Goal: Information Seeking & Learning: Learn about a topic

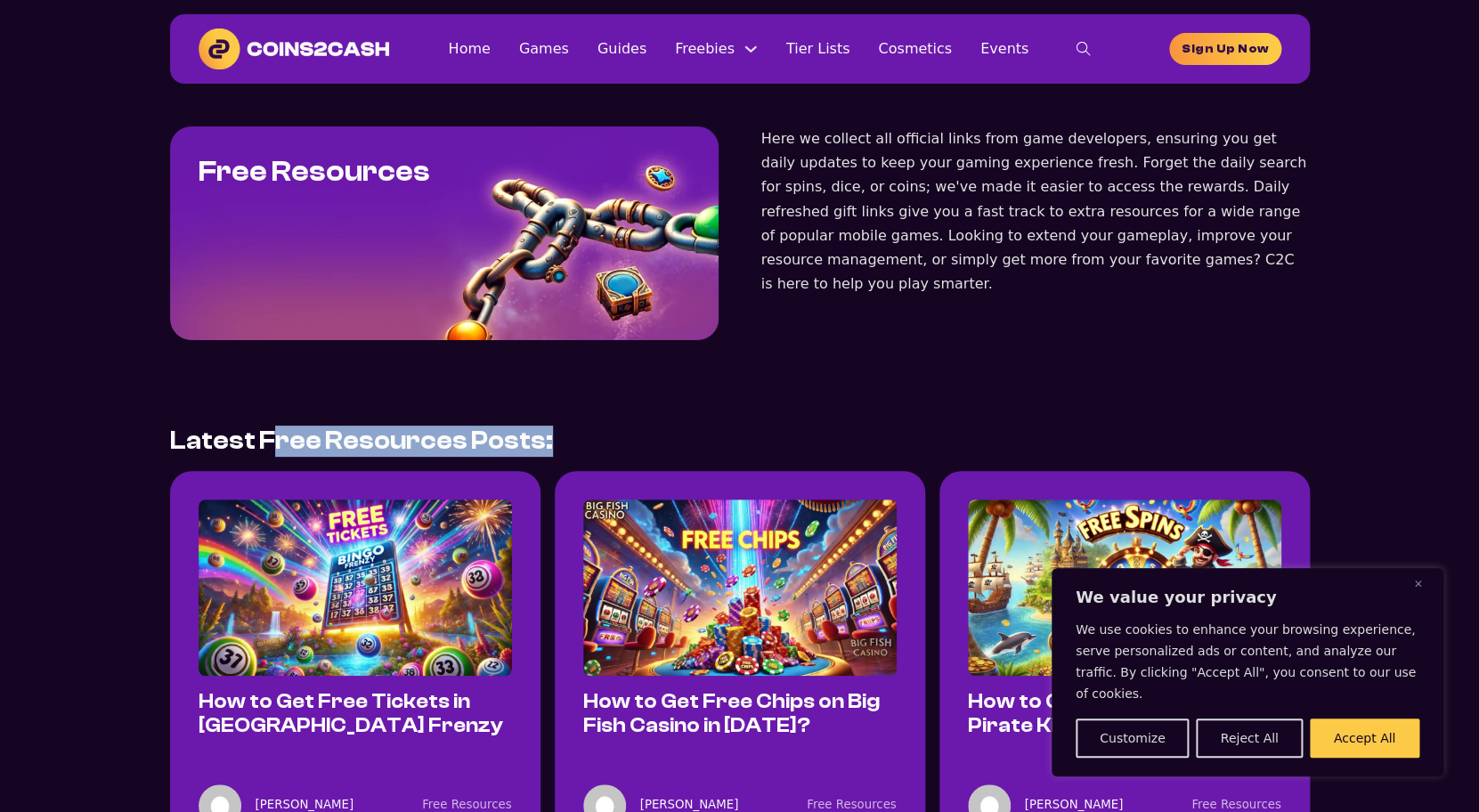
drag, startPoint x: 261, startPoint y: 445, endPoint x: 499, endPoint y: 435, distance: 238.2
click at [499, 435] on div "Latest Free Resources Posts:" at bounding box center [740, 441] width 1140 height 31
drag, startPoint x: 499, startPoint y: 435, endPoint x: 729, endPoint y: 474, distance: 233.3
click at [502, 435] on div "Latest Free Resources Posts:" at bounding box center [740, 441] width 1140 height 31
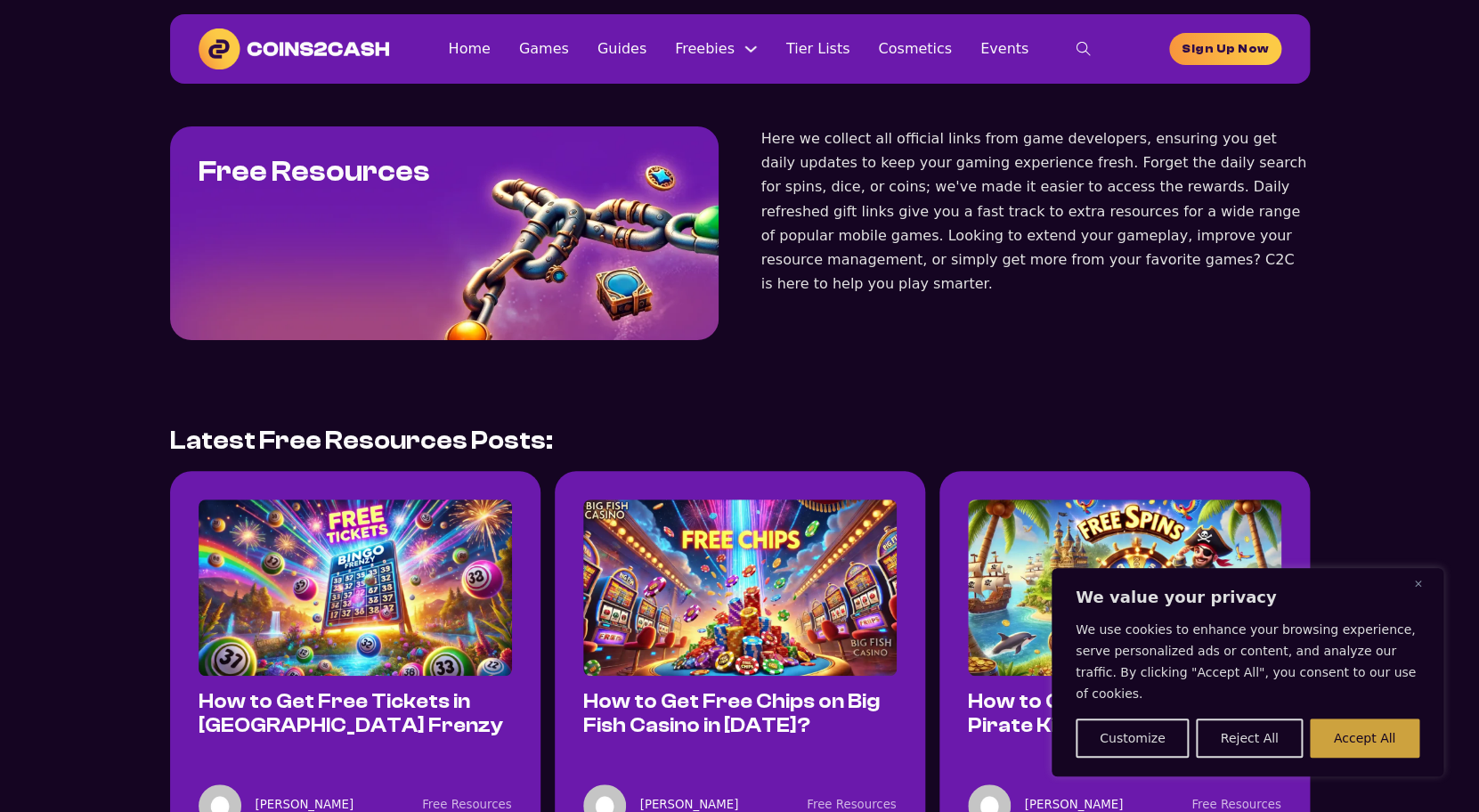
click at [1351, 751] on button "Accept All" at bounding box center [1365, 738] width 110 height 39
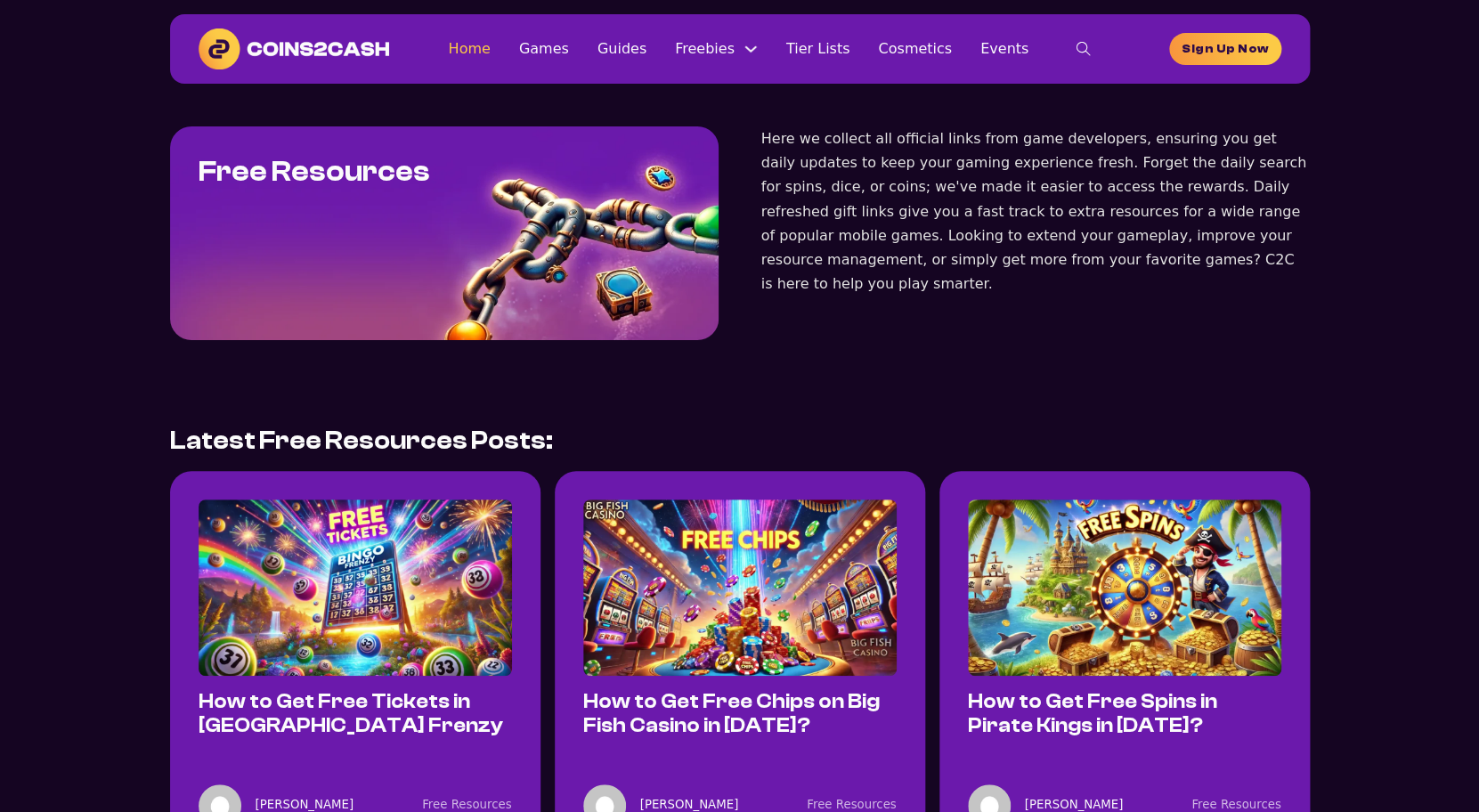
click at [490, 50] on link "Home" at bounding box center [469, 48] width 42 height 24
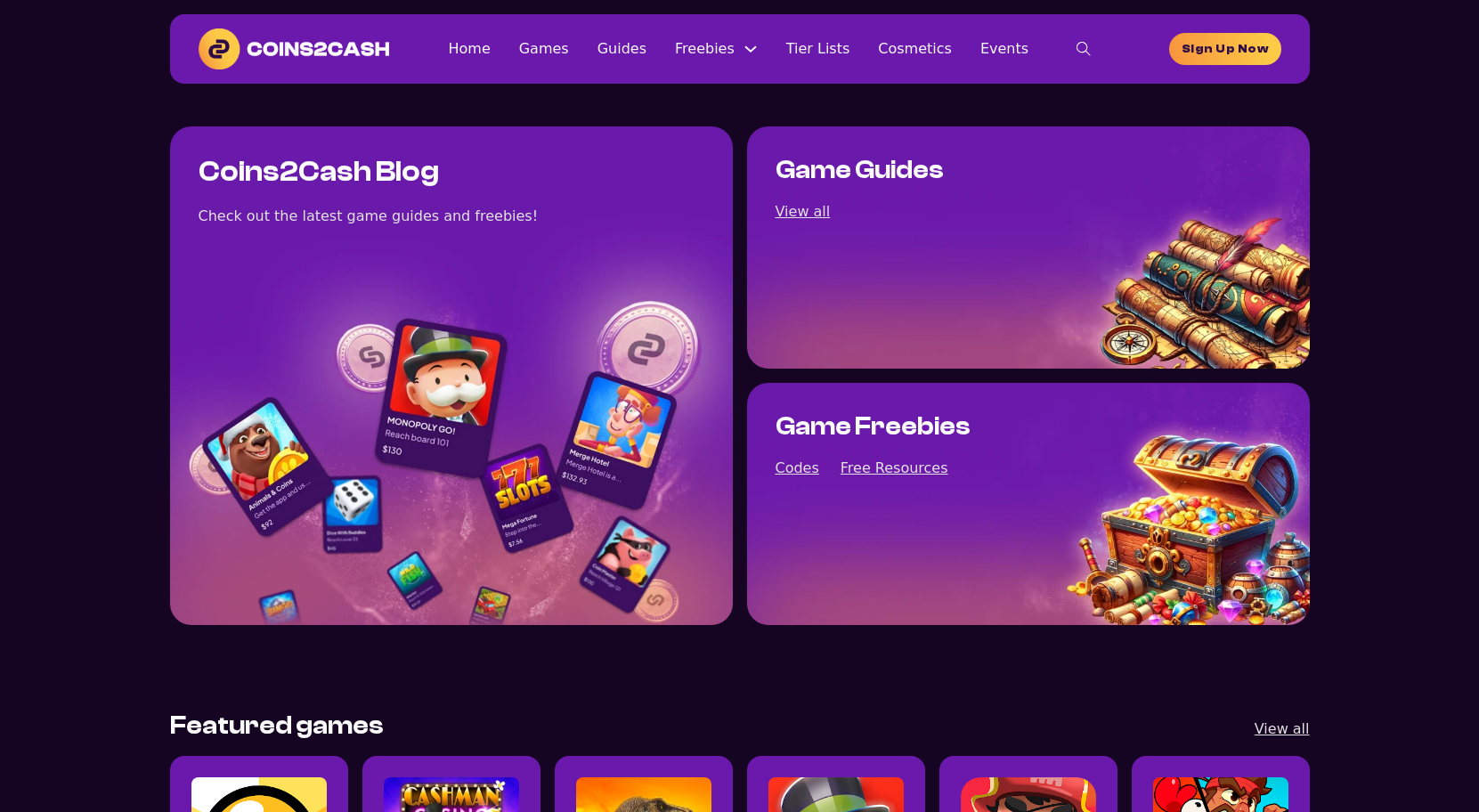
scroll to position [620, 0]
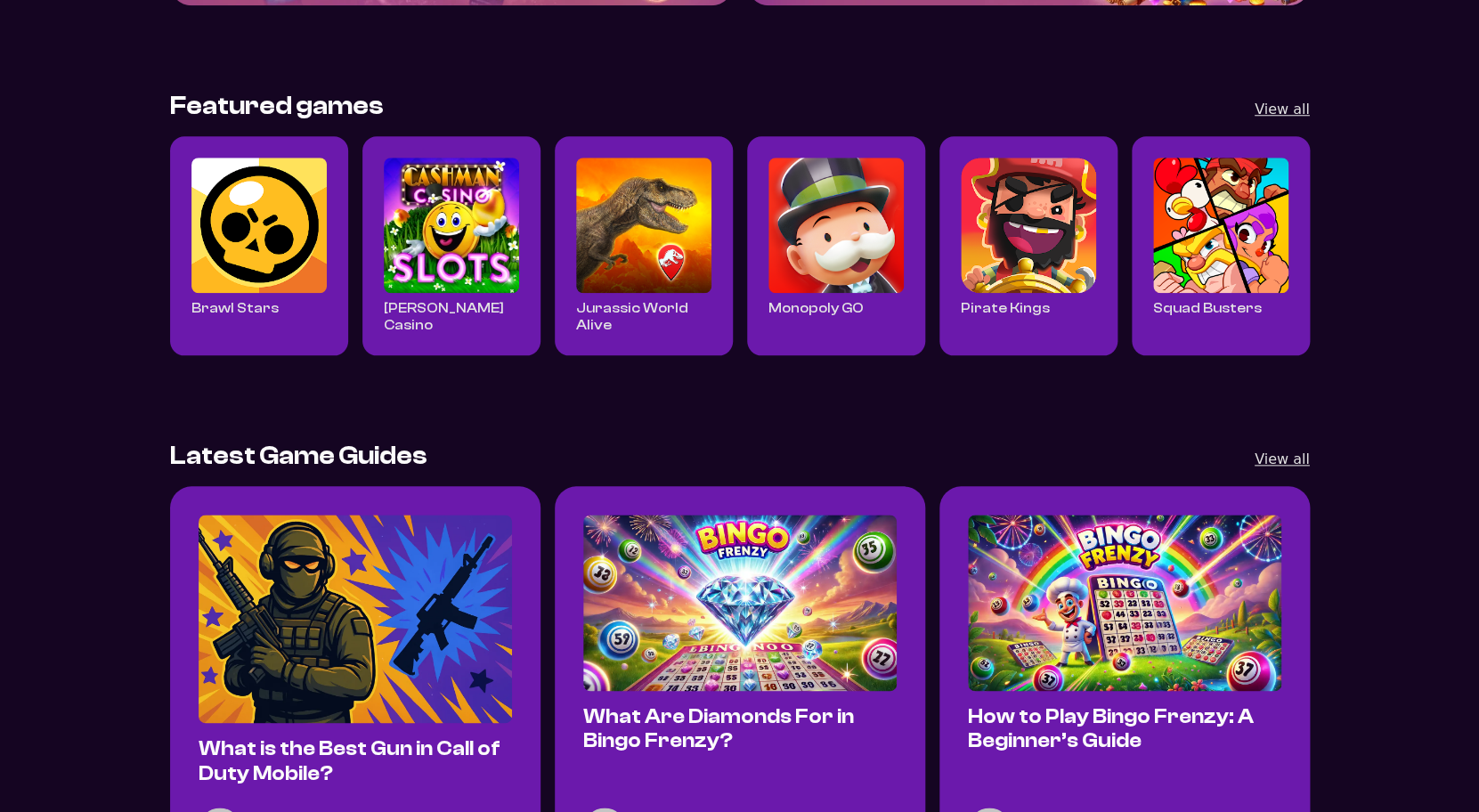
click at [274, 236] on img "Read all Brawl Stars posts" at bounding box center [259, 225] width 135 height 135
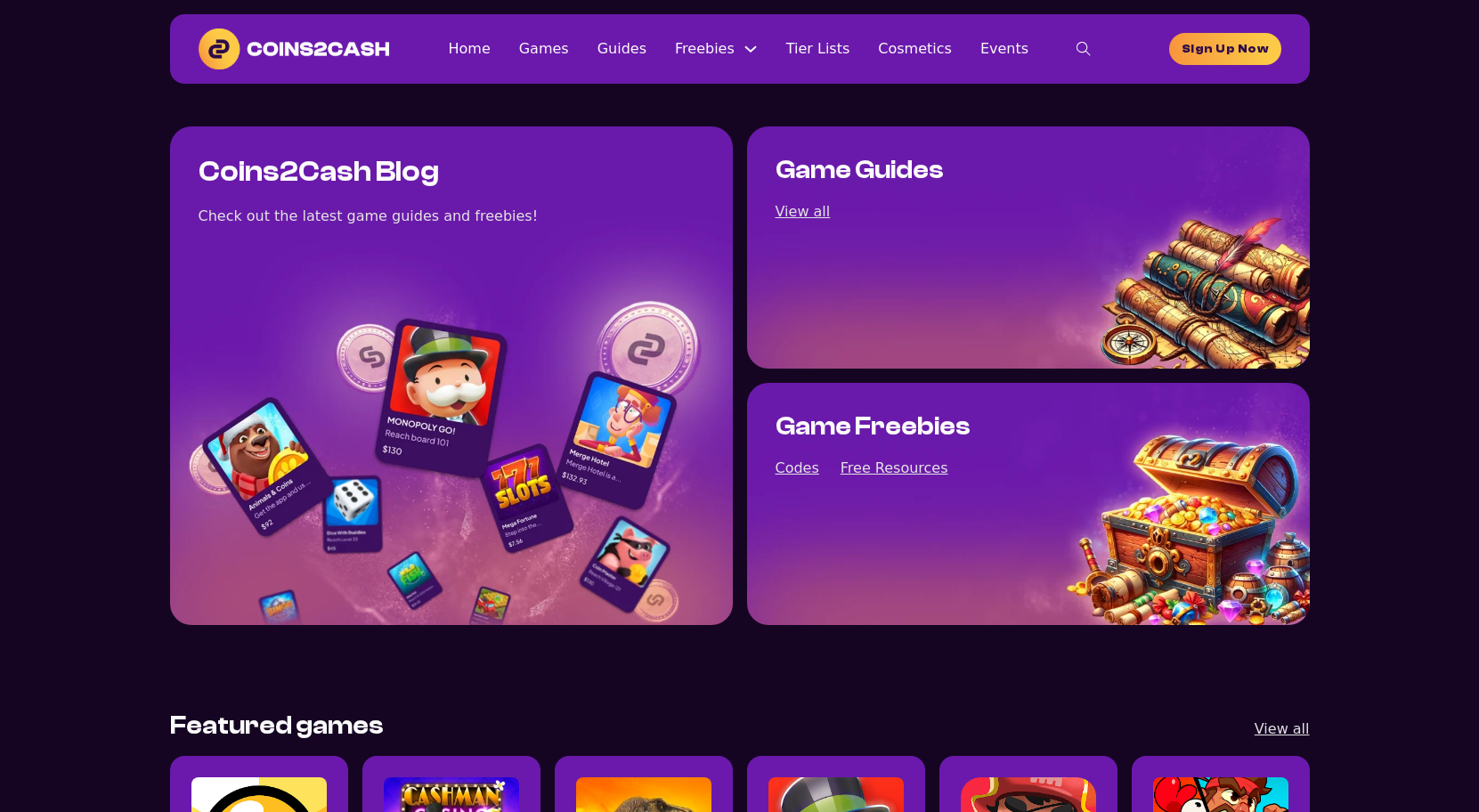
scroll to position [620, 0]
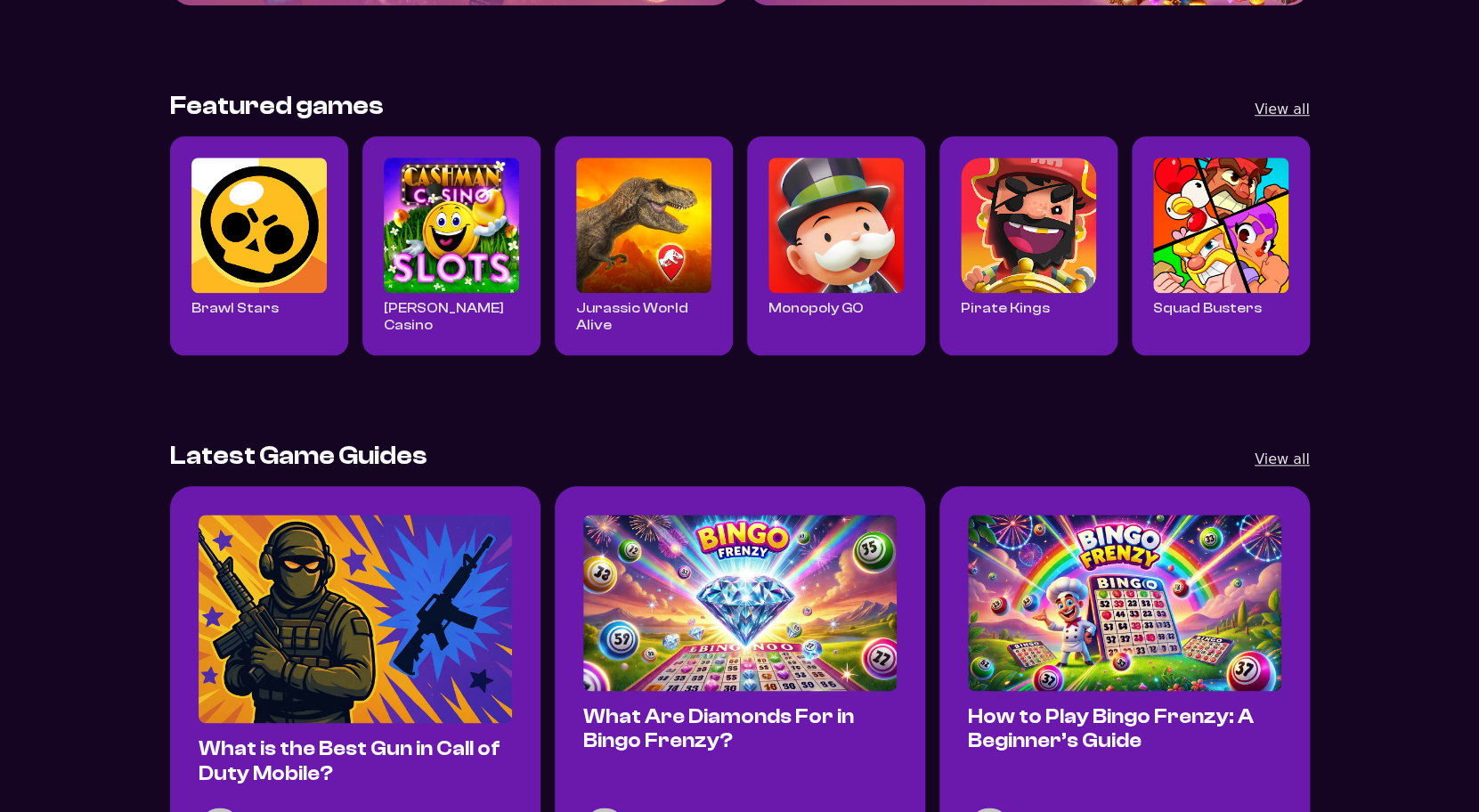
click at [479, 232] on img "Read all Cashman Casino posts" at bounding box center [452, 225] width 135 height 135
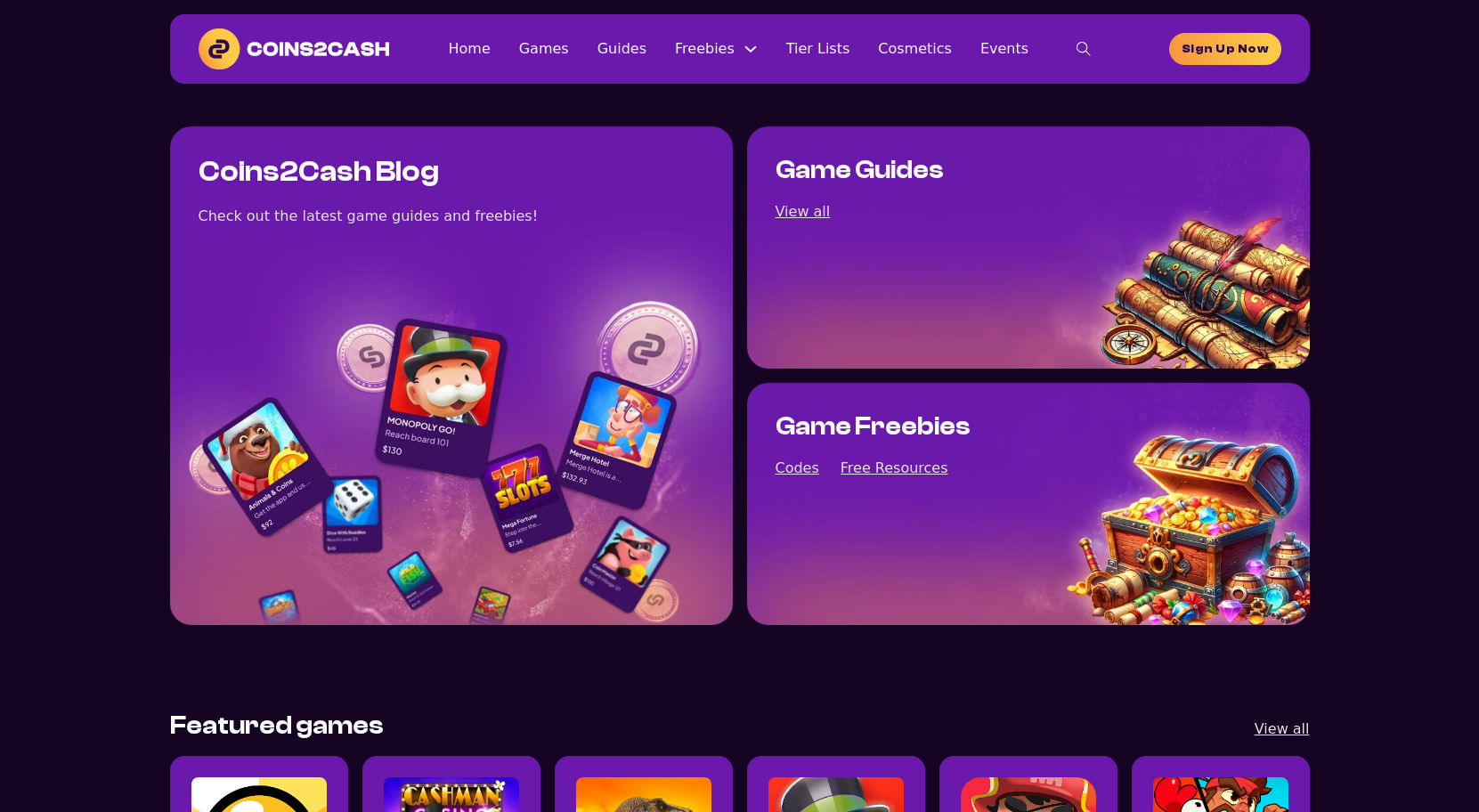
scroll to position [620, 0]
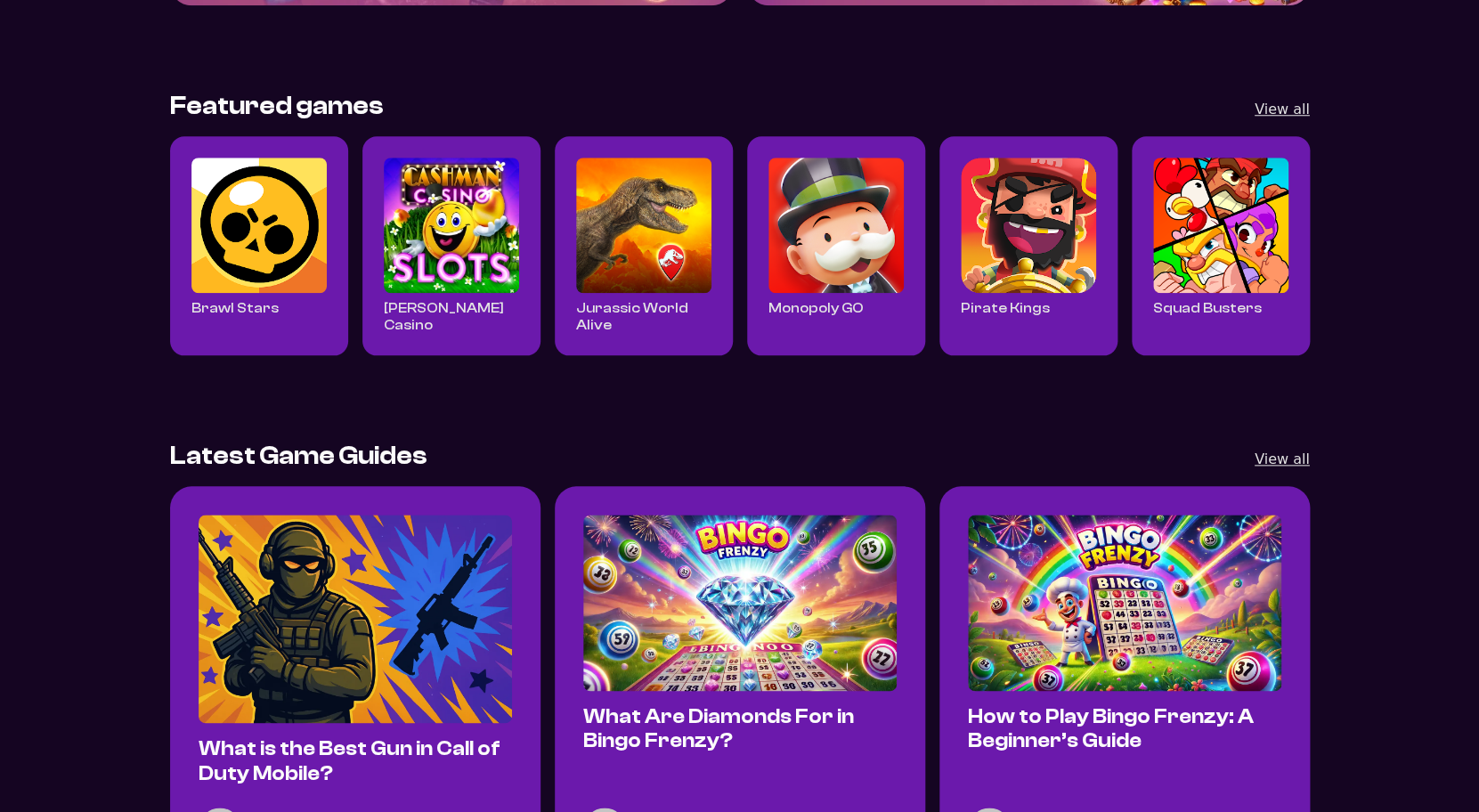
click at [701, 603] on img "What Are Diamonds For in Bingo Frenzy?" at bounding box center [740, 603] width 314 height 176
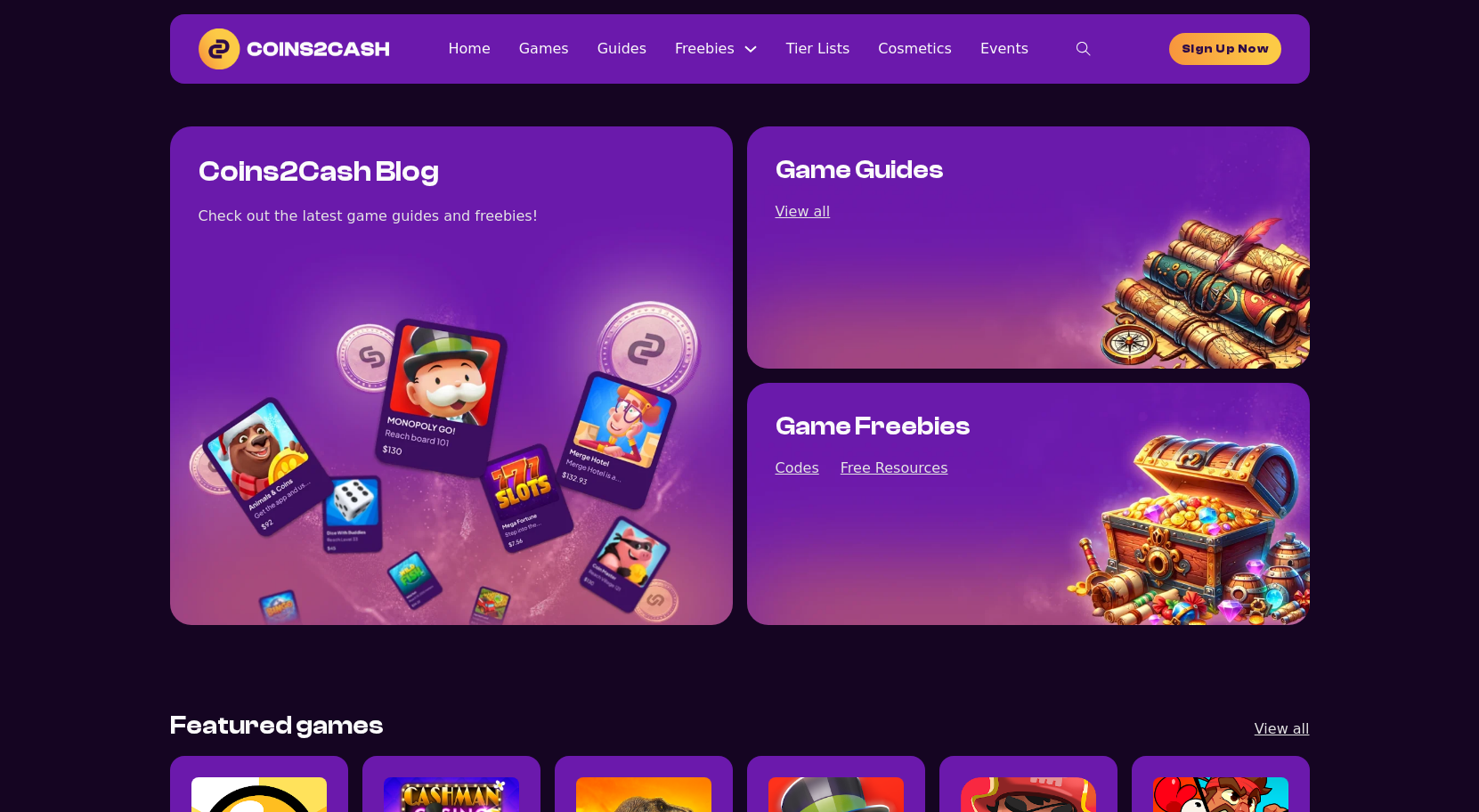
scroll to position [620, 0]
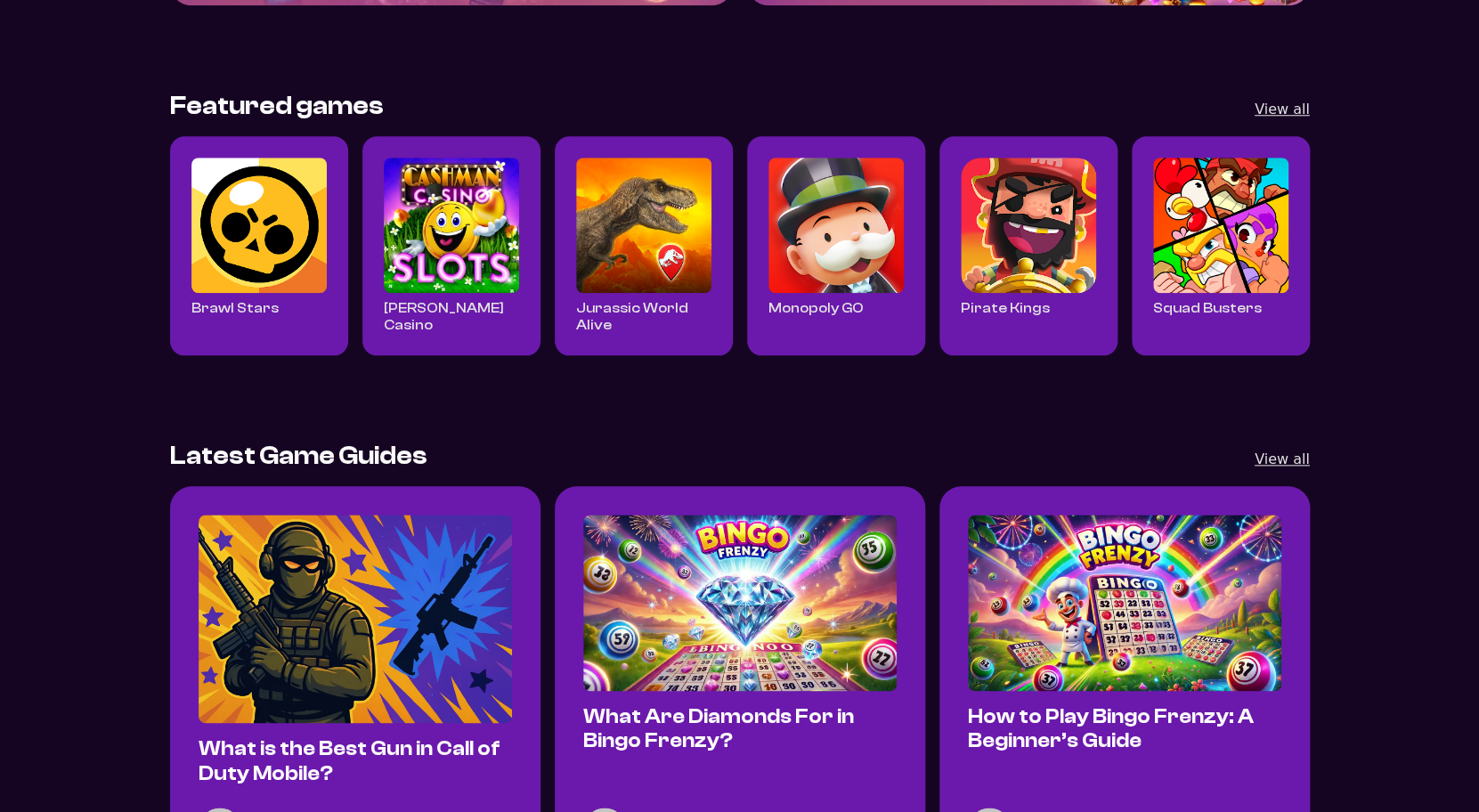
click at [1089, 515] on img "How to Play Bingo Frenzy: A Beginner’s Guide" at bounding box center [1124, 603] width 314 height 176
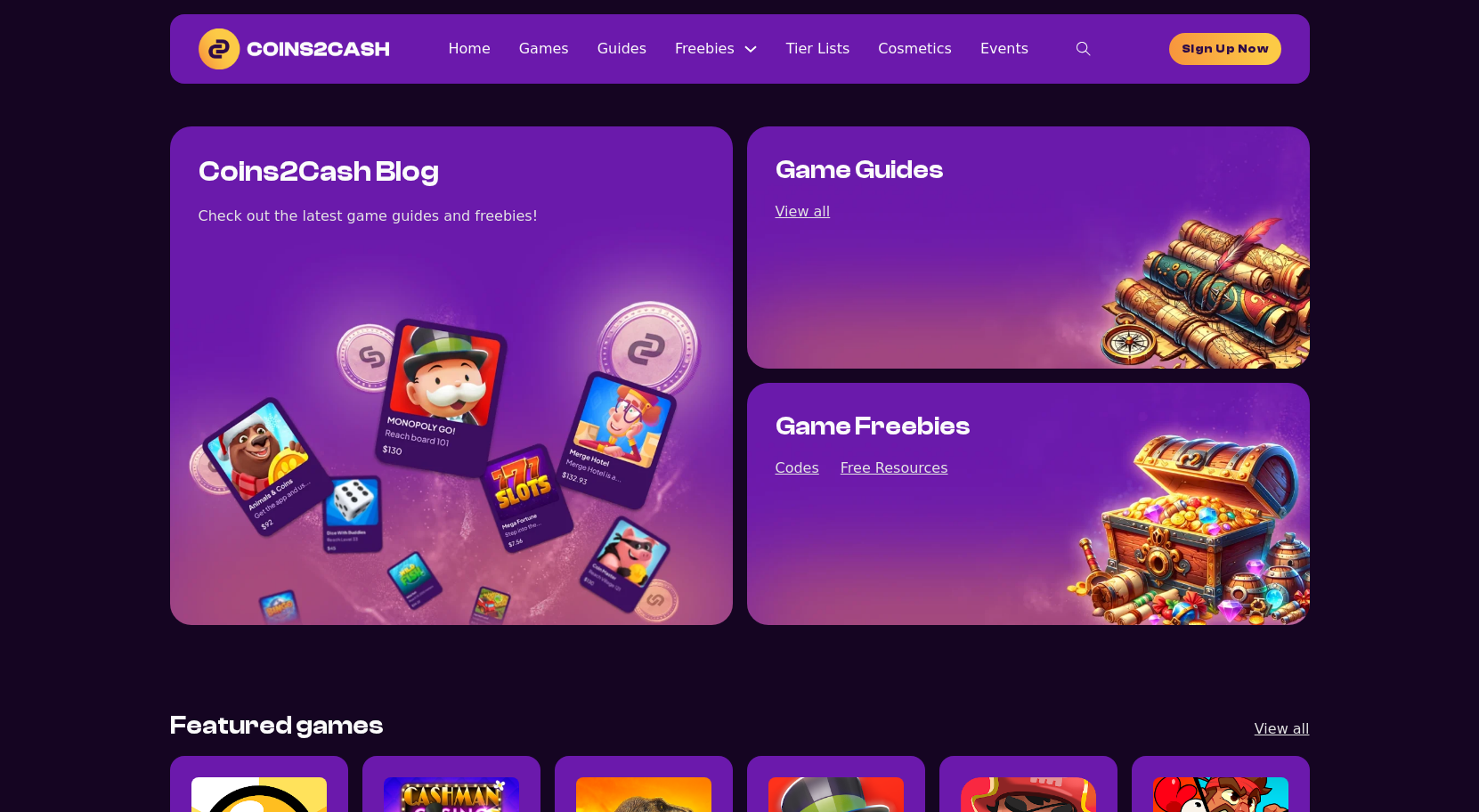
scroll to position [620, 0]
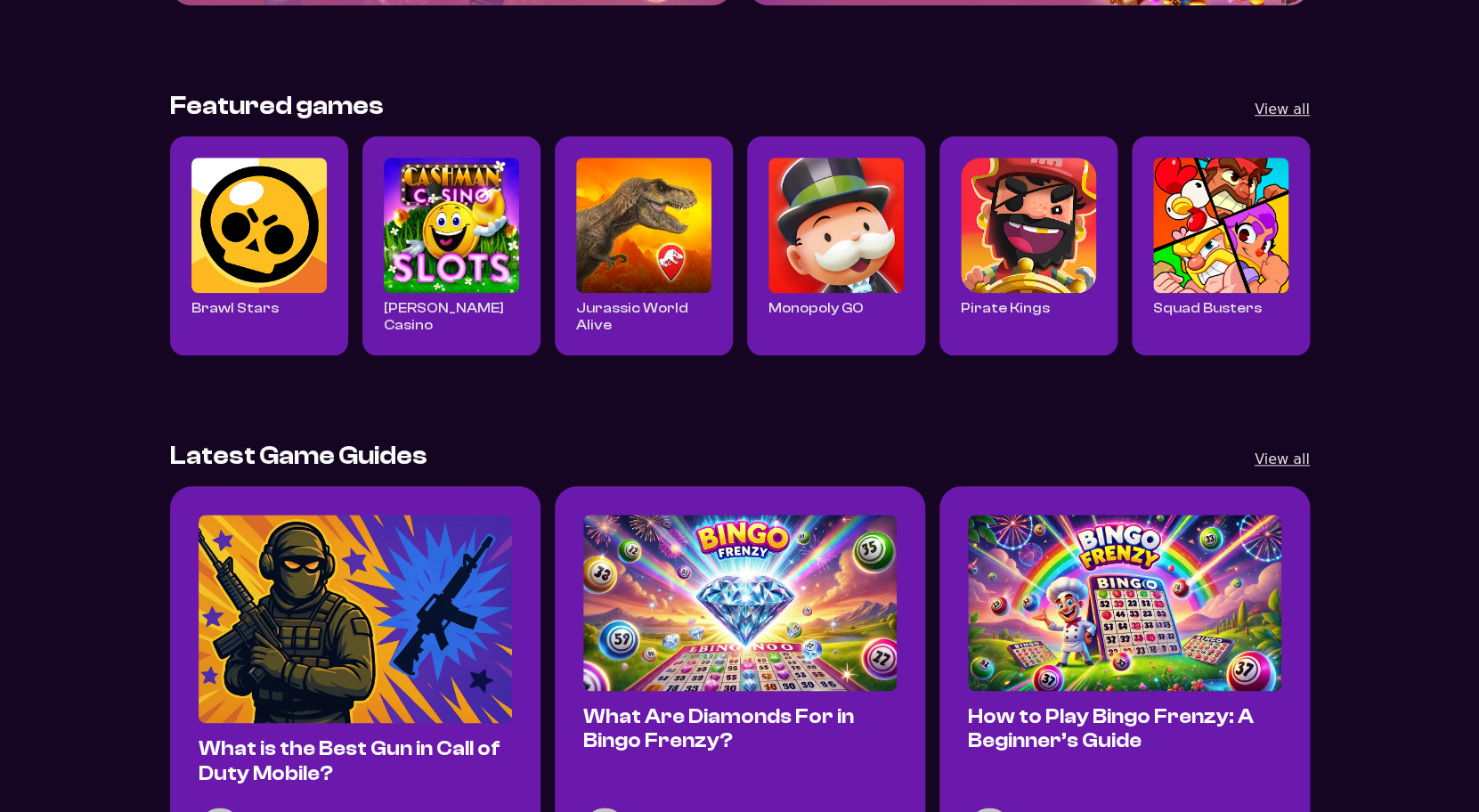
click at [716, 526] on img "What Are Diamonds For in Bingo Frenzy?" at bounding box center [740, 603] width 314 height 176
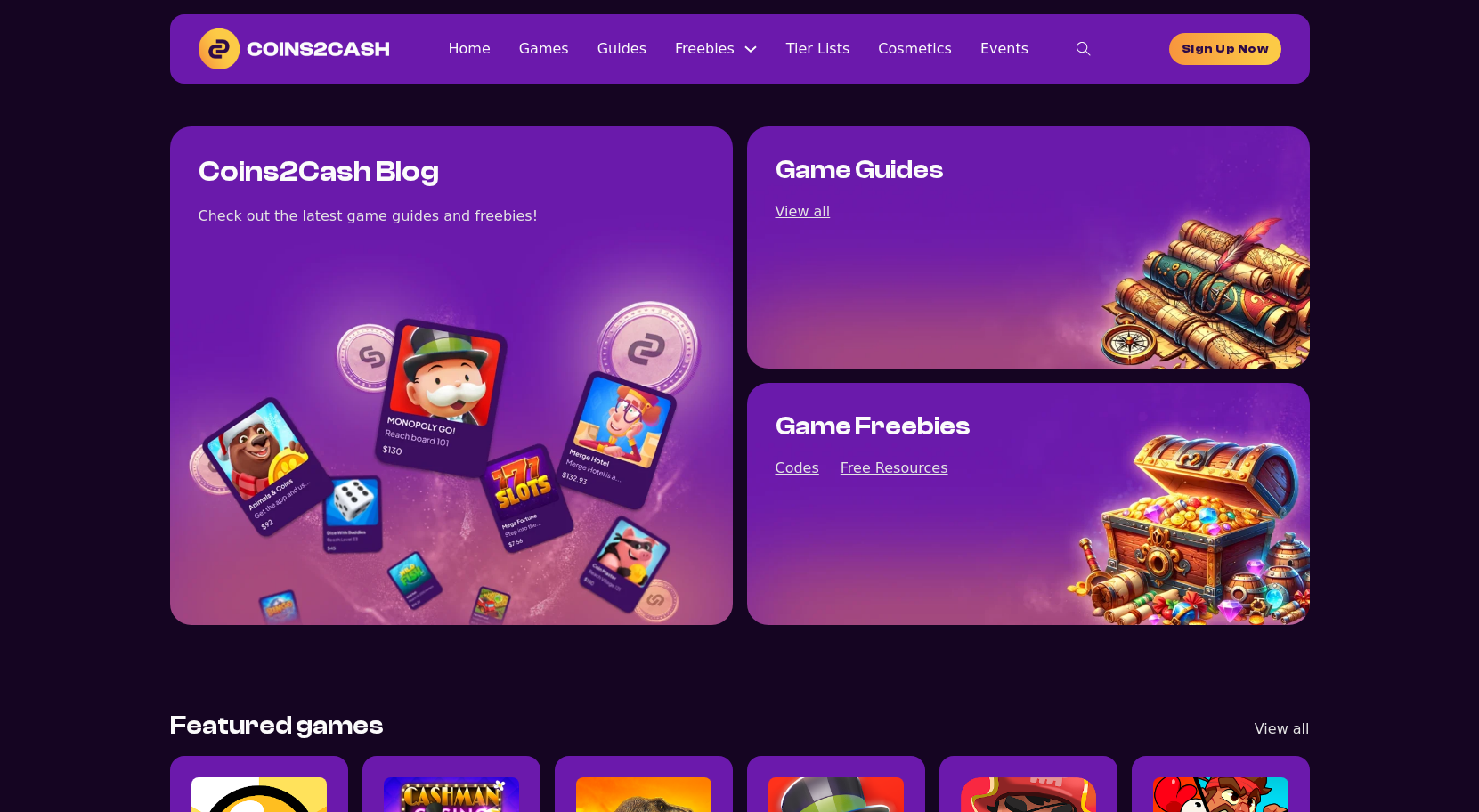
scroll to position [620, 0]
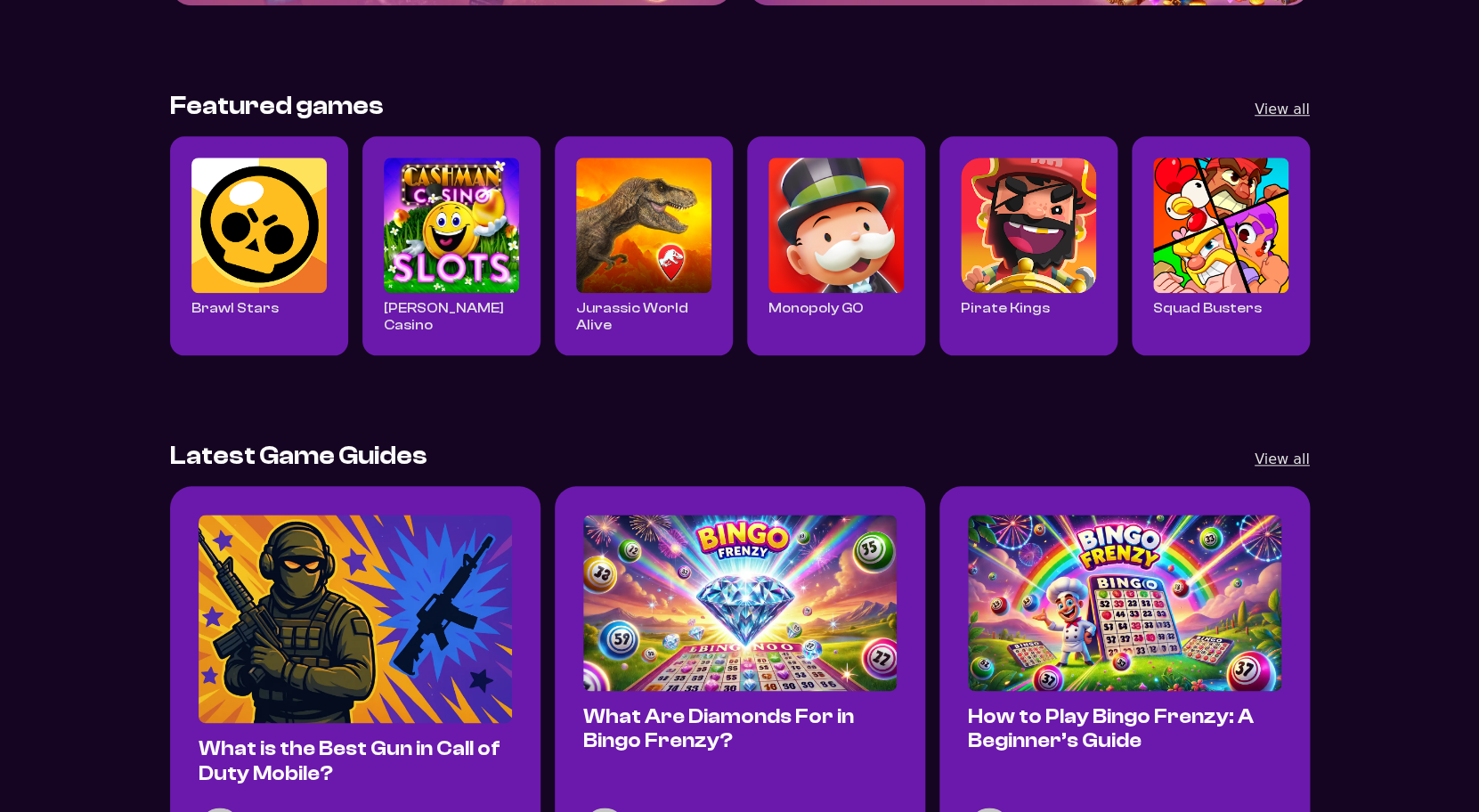
drag, startPoint x: 0, startPoint y: 0, endPoint x: 487, endPoint y: 523, distance: 714.6
click at [520, 518] on div "What is the Best Gun in Call of Duty Mobile? [PERSON_NAME] 1 min read Game Guid…" at bounding box center [355, 682] width 370 height 392
click at [441, 537] on img "What is the Best Gun in Call of Duty Mobile?" at bounding box center [355, 619] width 314 height 209
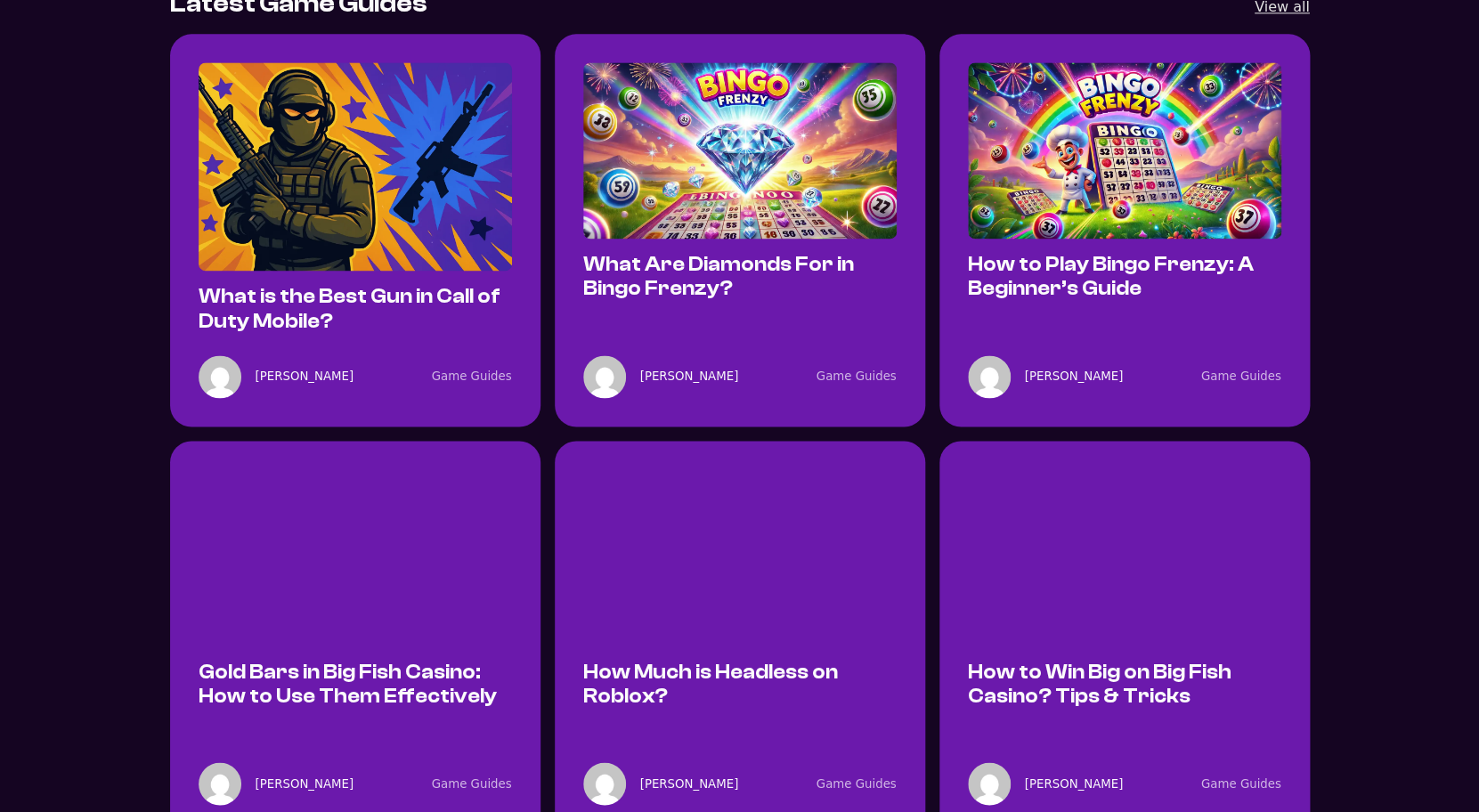
scroll to position [1081, 0]
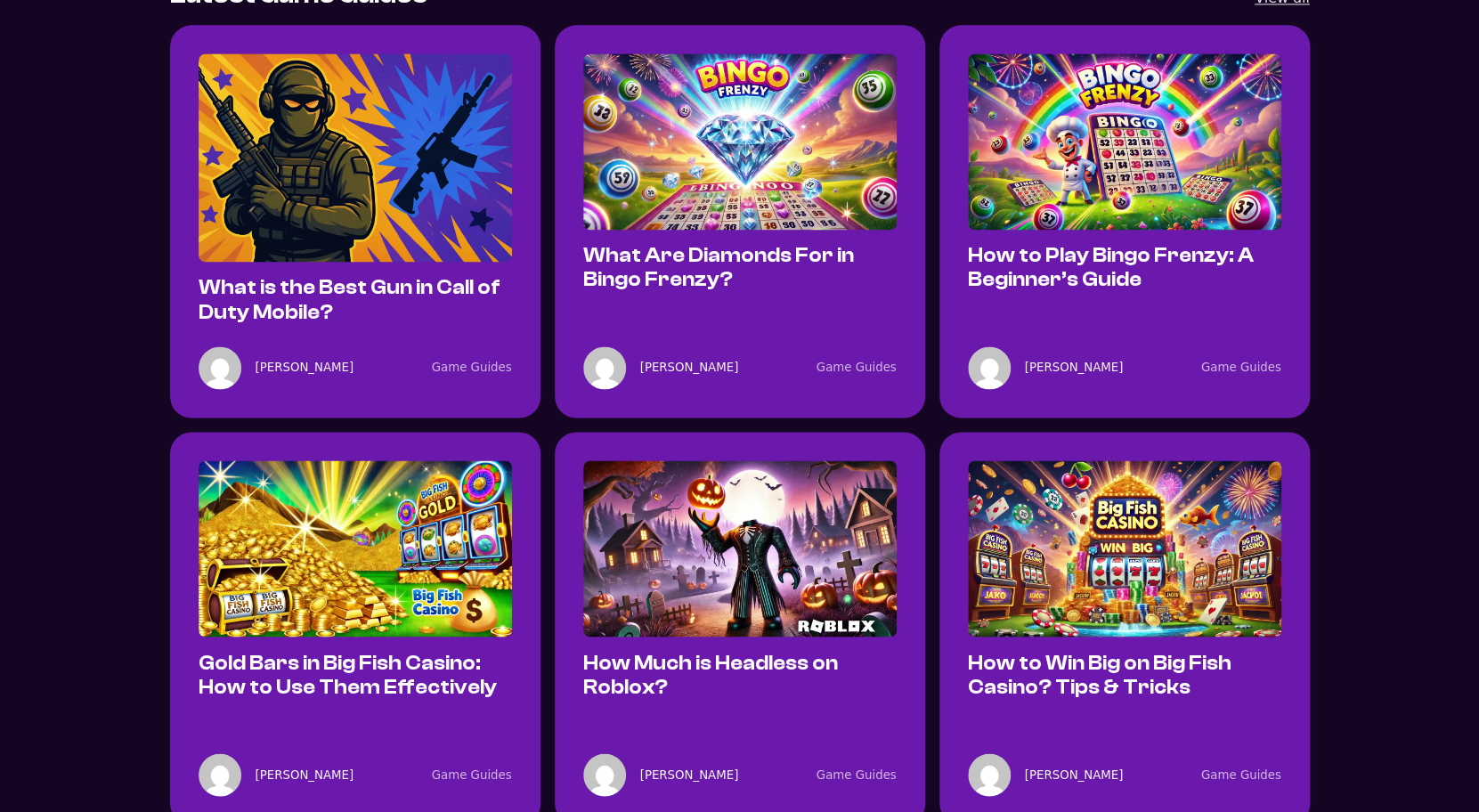
click at [390, 474] on img "Gold Bars in Big Fish Casino: How to Use Them Effectively" at bounding box center [355, 548] width 314 height 176
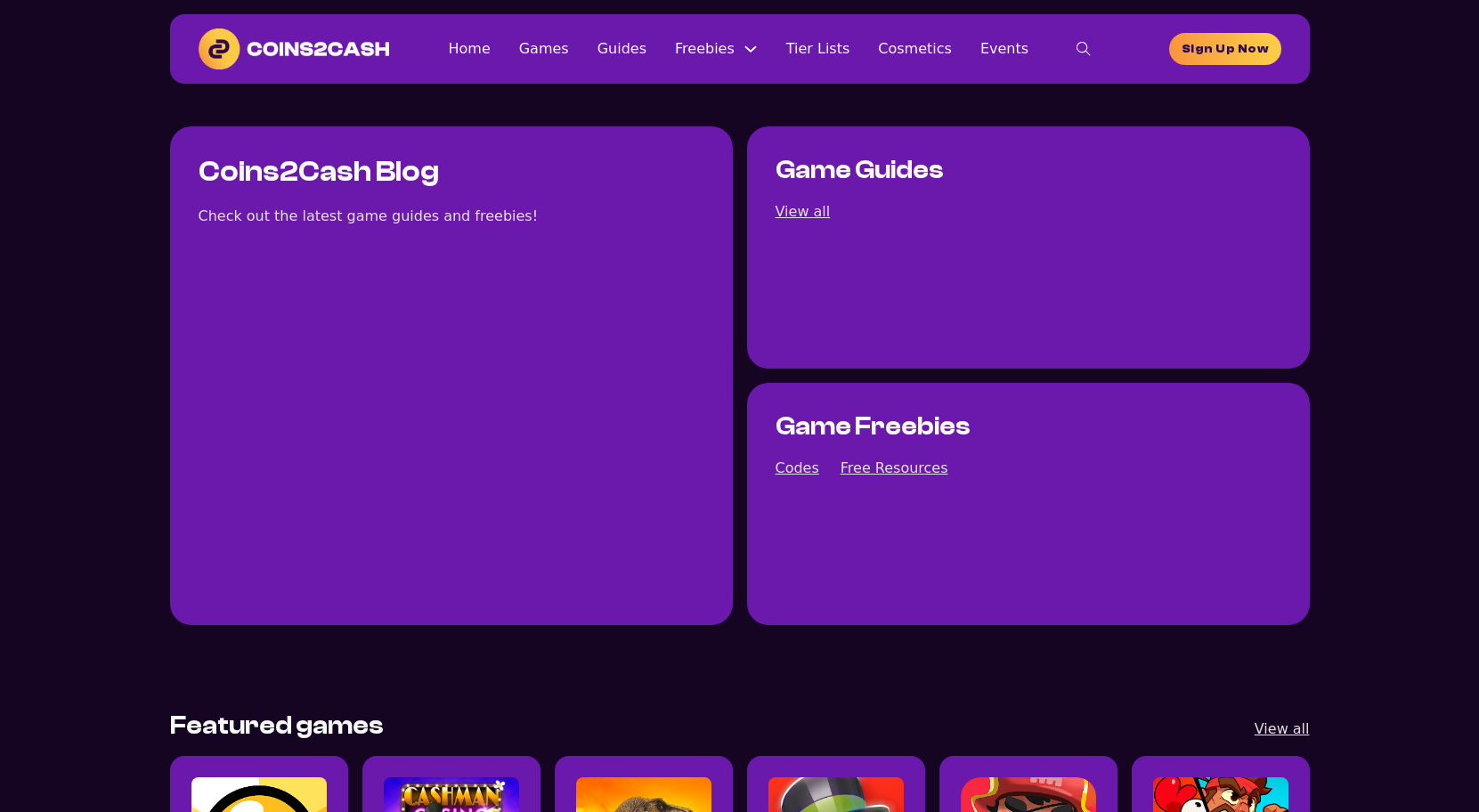
scroll to position [1081, 0]
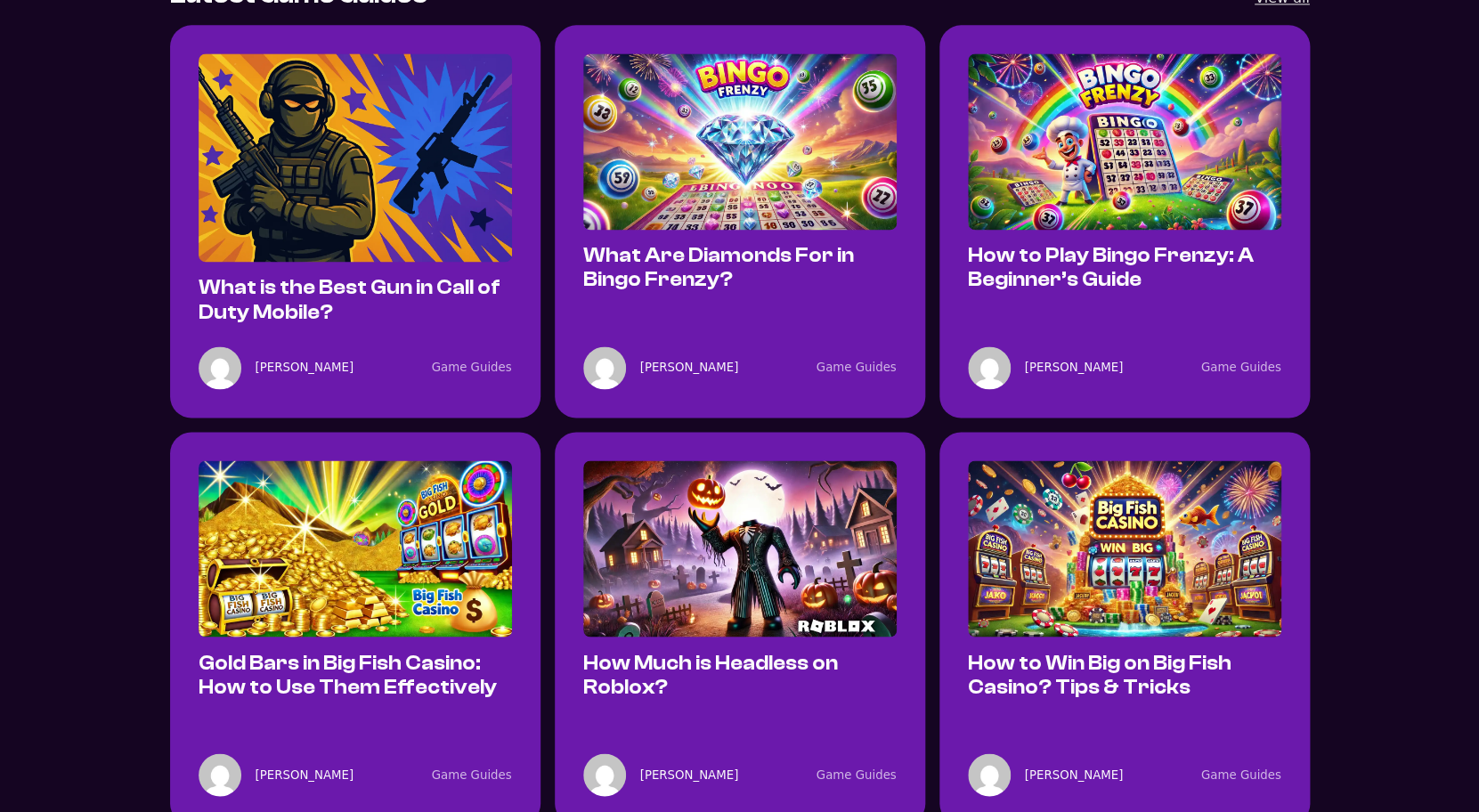
click at [712, 496] on img "How Much is Headless on Roblox?" at bounding box center [740, 548] width 314 height 176
